Goal: Navigation & Orientation: Understand site structure

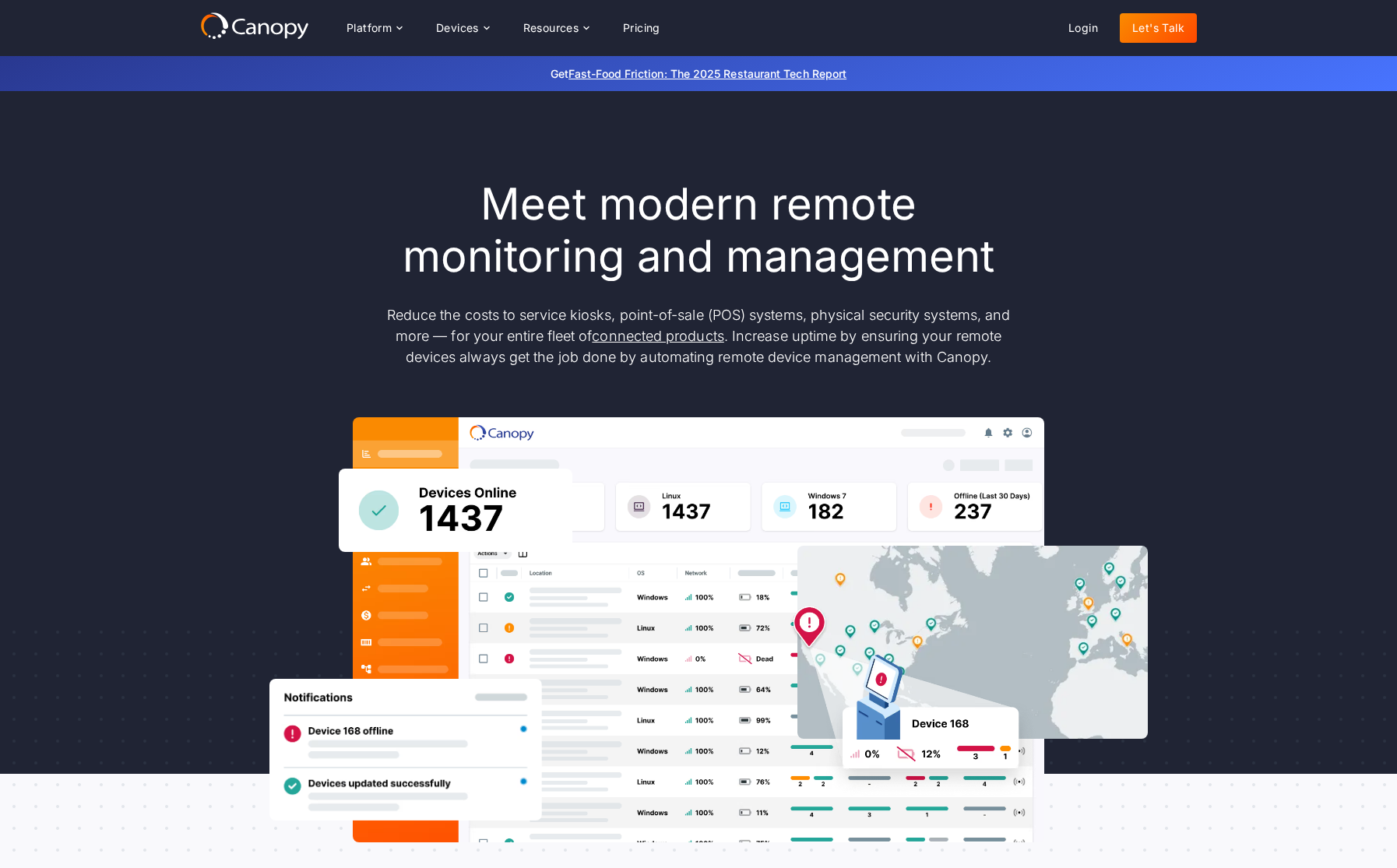
drag, startPoint x: 271, startPoint y: 24, endPoint x: 247, endPoint y: 24, distance: 24.0
click at [247, 24] on icon at bounding box center [254, 25] width 109 height 28
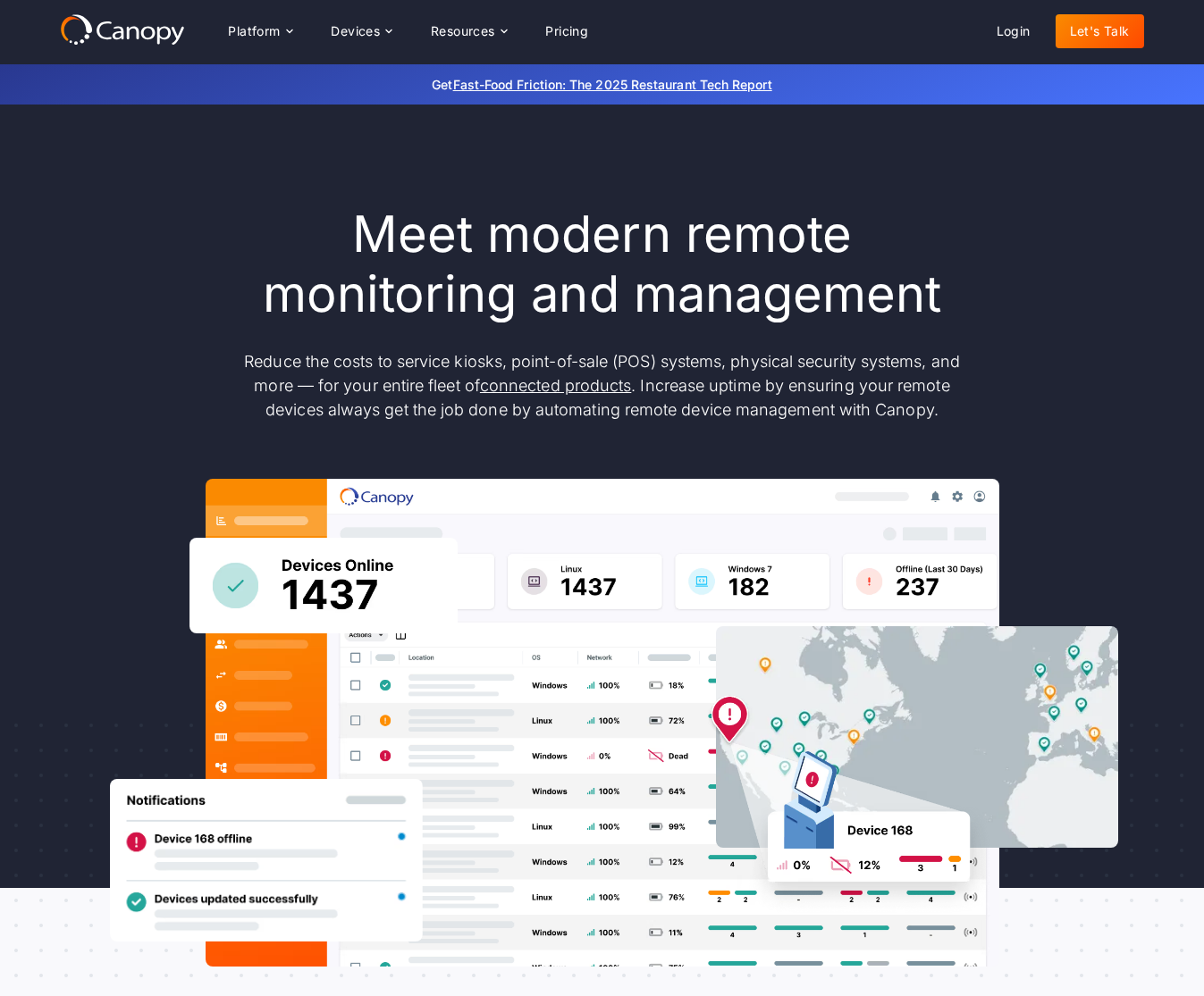
click at [52, 239] on div "Meet modern remote monitoring and management Reduce the costs to service kiosks…" at bounding box center [602, 585] width 1204 height 962
click at [1203, 12] on html "Platform Platform Monitor A centralized view of your entire fleet Manage Remote…" at bounding box center [602, 498] width 1204 height 996
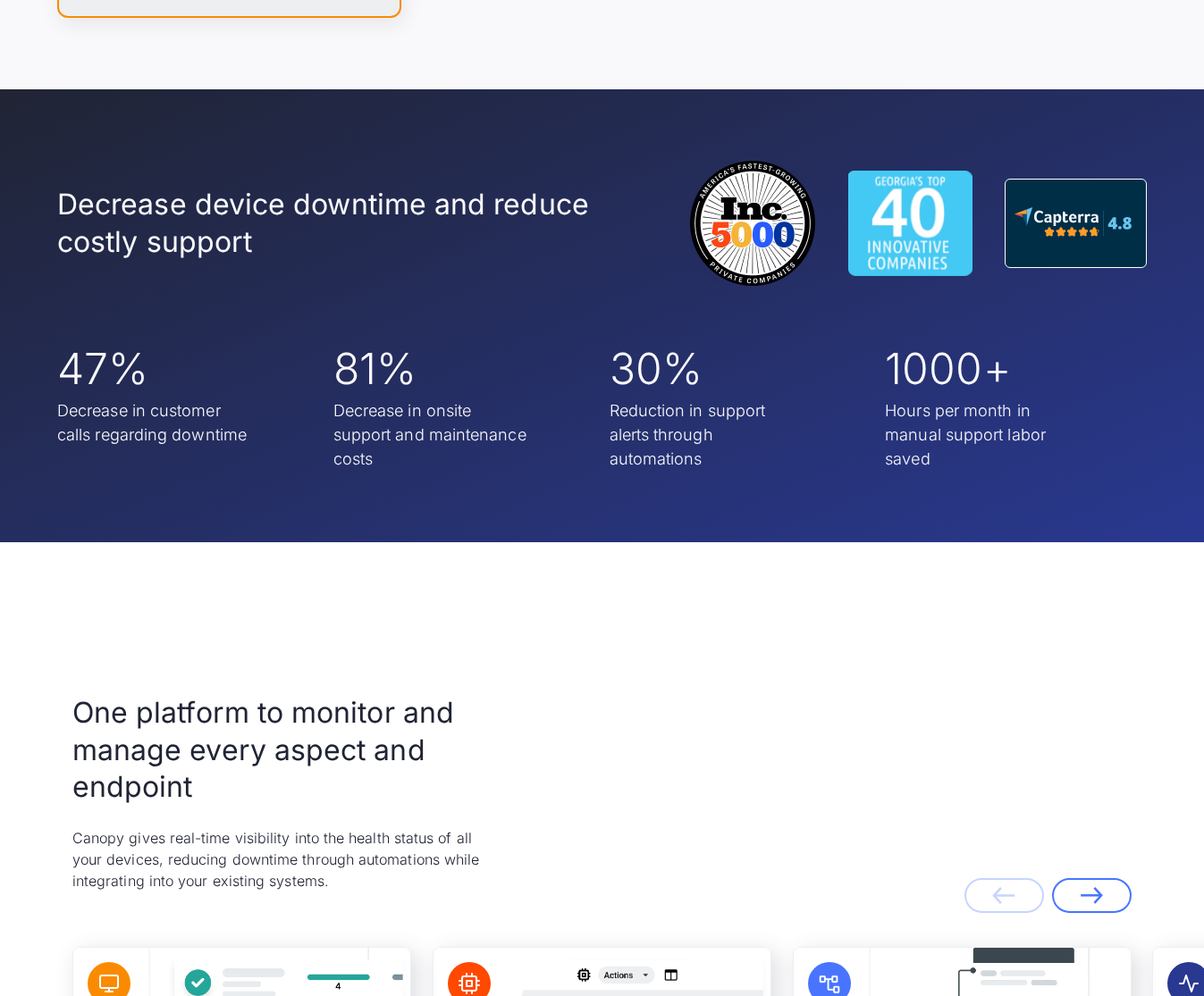
scroll to position [4080, 0]
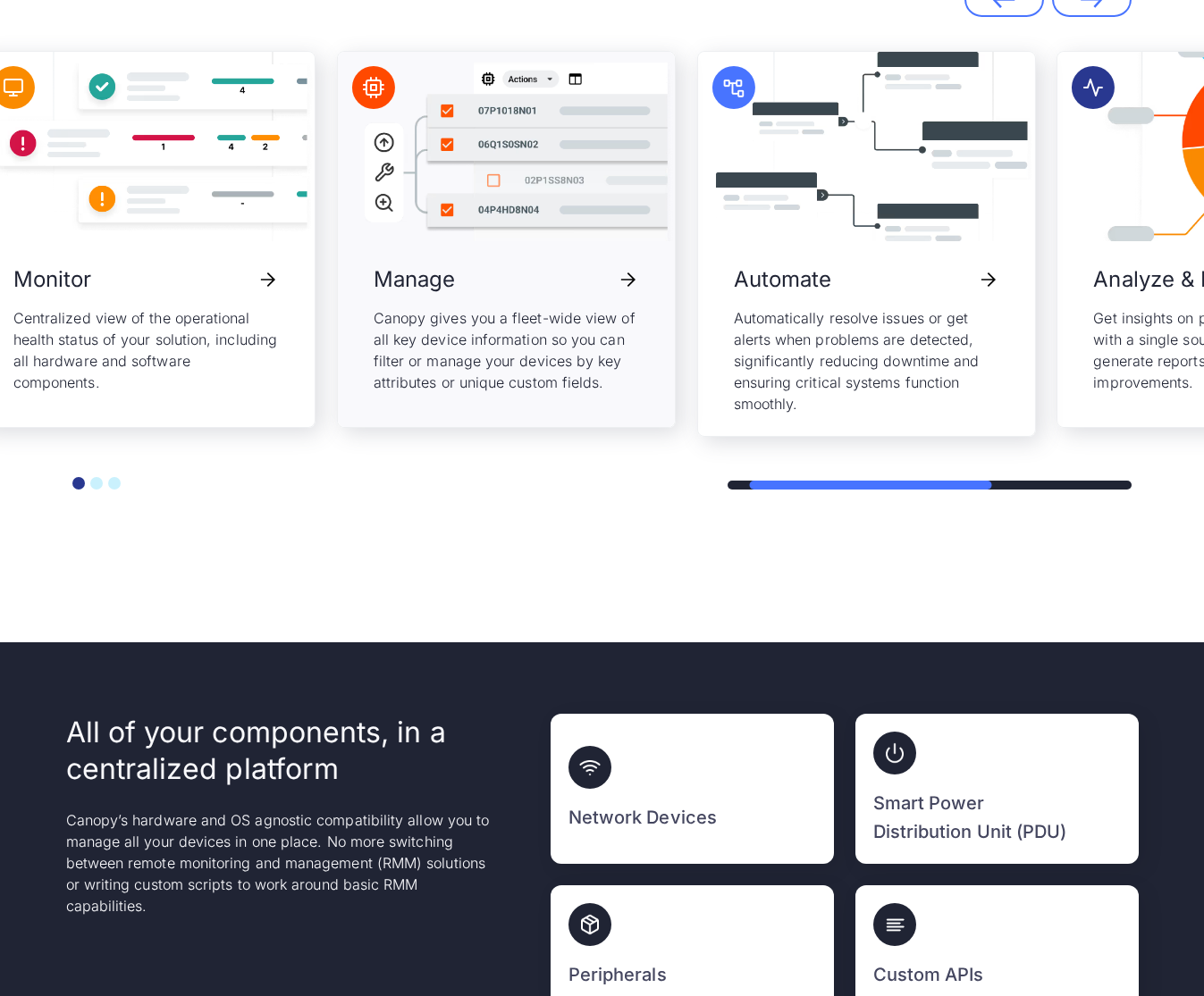
click at [495, 397] on div "Manage Canopy gives you a fleet-wide view of all key device information so you …" at bounding box center [507, 239] width 337 height 375
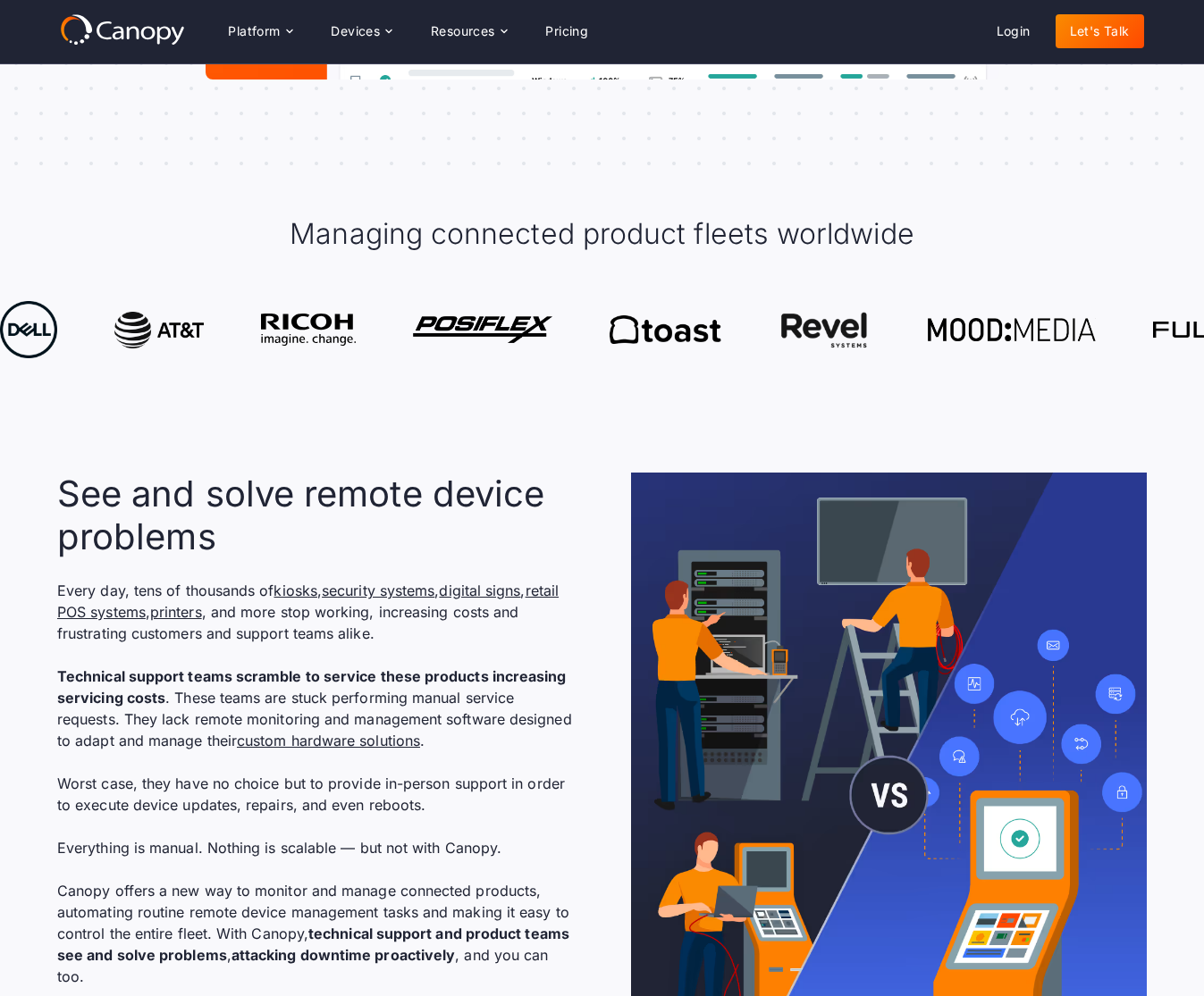
scroll to position [0, 0]
